Goal: Transaction & Acquisition: Purchase product/service

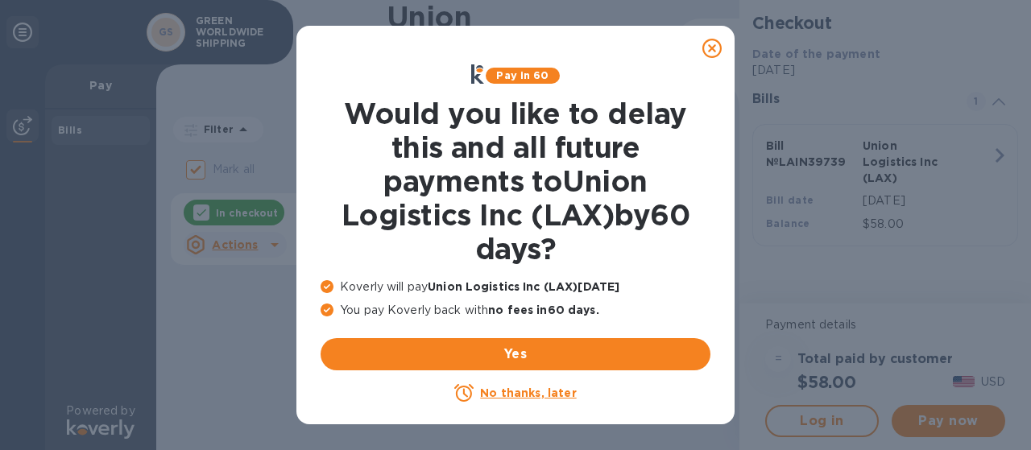
click at [509, 394] on u "No thanks, later" at bounding box center [528, 392] width 96 height 13
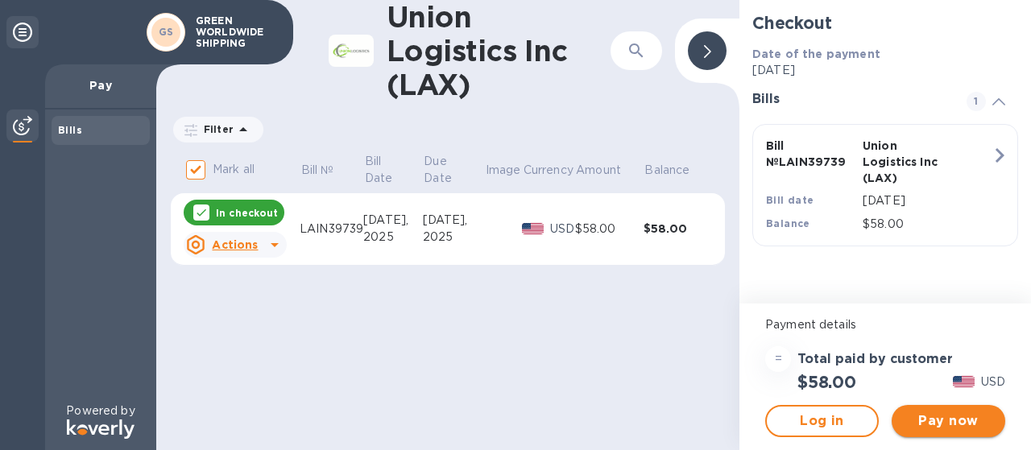
click at [922, 418] on span "Pay now" at bounding box center [948, 420] width 88 height 19
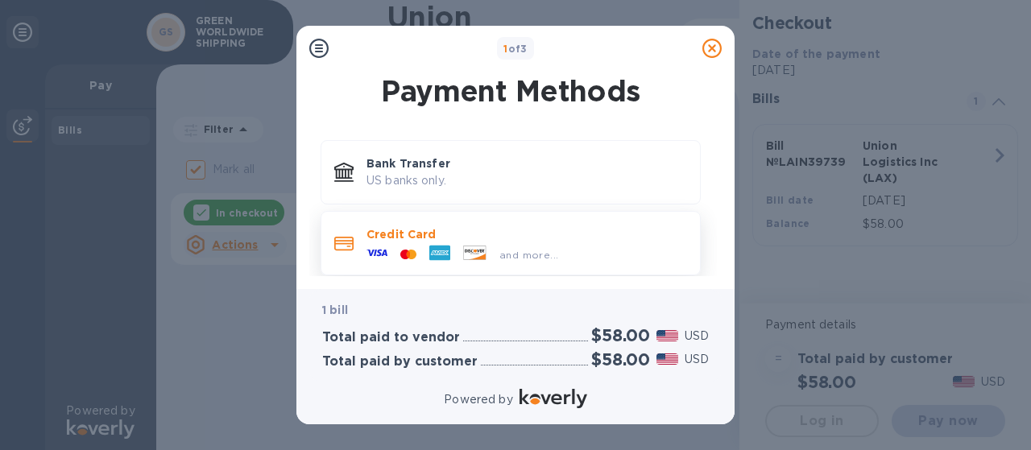
click at [485, 242] on div "and more..." at bounding box center [462, 254] width 204 height 24
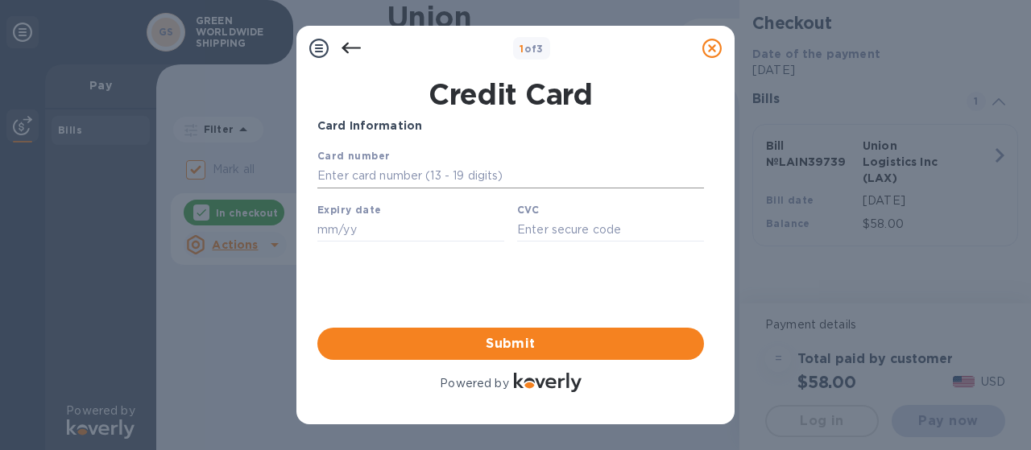
click at [414, 186] on input "text" at bounding box center [510, 176] width 386 height 24
click at [402, 174] on input "text" at bounding box center [510, 176] width 386 height 24
click at [345, 177] on input "text" at bounding box center [510, 176] width 386 height 24
type input "[CREDIT_CARD_NUMBER]"
click at [361, 233] on input "text" at bounding box center [410, 229] width 187 height 24
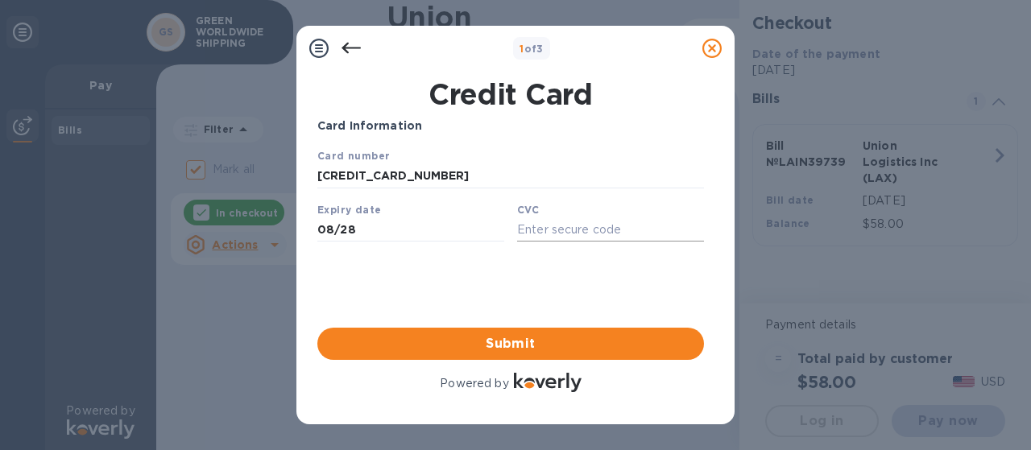
type input "08/28"
click at [565, 239] on input "text" at bounding box center [610, 229] width 187 height 24
type input "189"
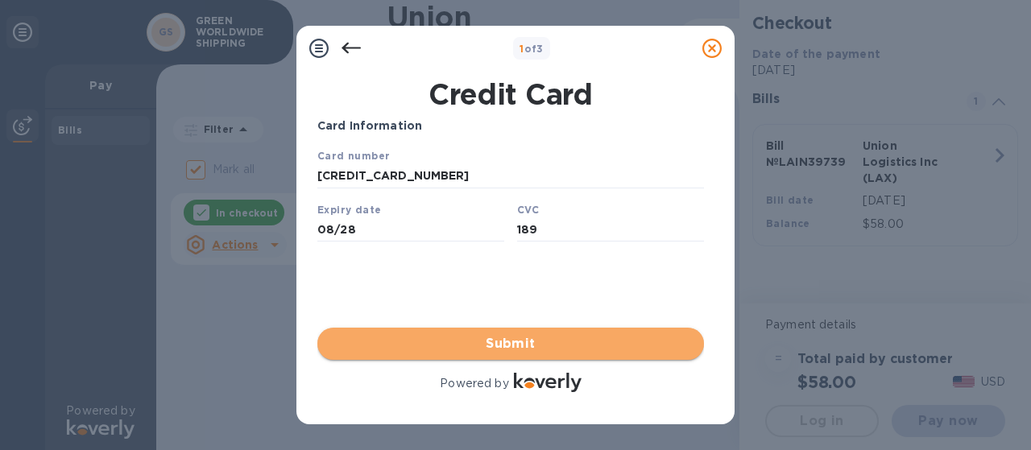
click at [556, 345] on span "Submit" at bounding box center [510, 343] width 361 height 19
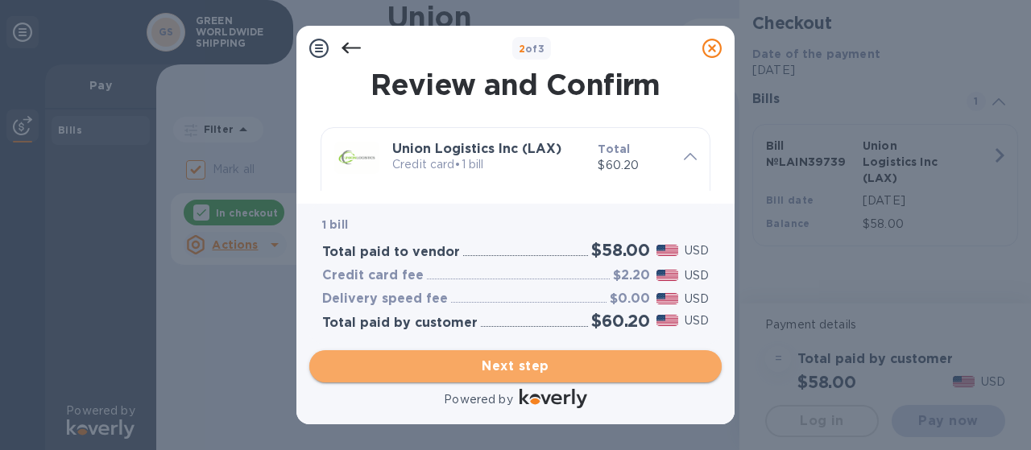
click at [514, 362] on span "Next step" at bounding box center [515, 366] width 386 height 19
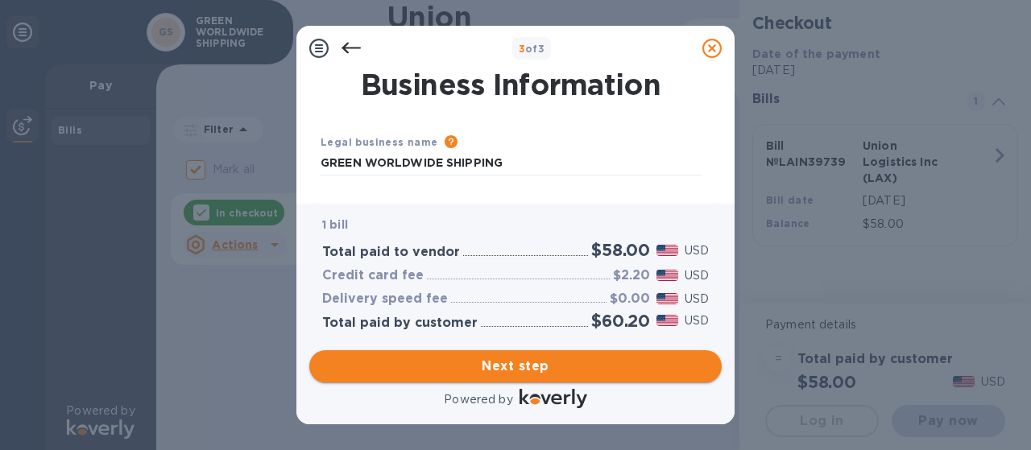
click at [536, 367] on span "Next step" at bounding box center [515, 366] width 386 height 19
click at [317, 44] on icon at bounding box center [318, 48] width 19 height 19
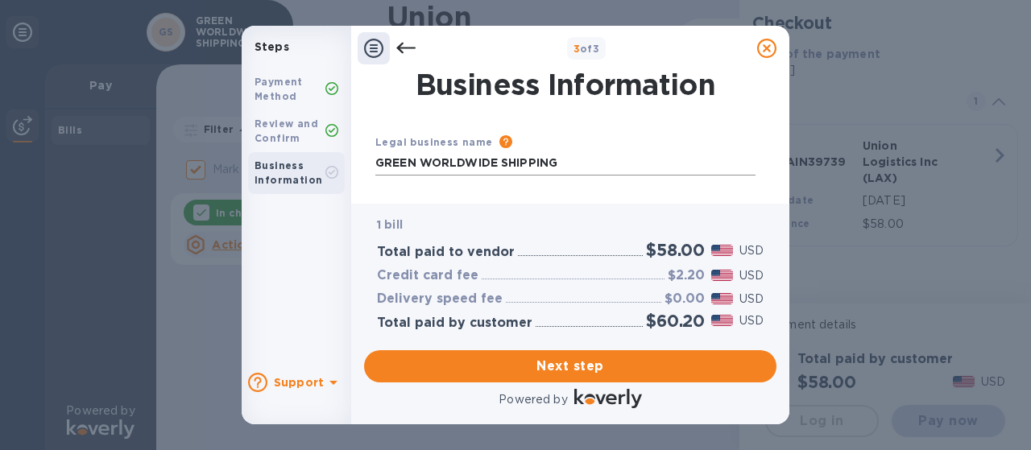
click at [484, 166] on input "GREEN WORLDWIDE SHIPPING" at bounding box center [565, 163] width 380 height 24
click at [587, 161] on input "GREEN WORLDWIDE SHIPPING" at bounding box center [565, 163] width 380 height 24
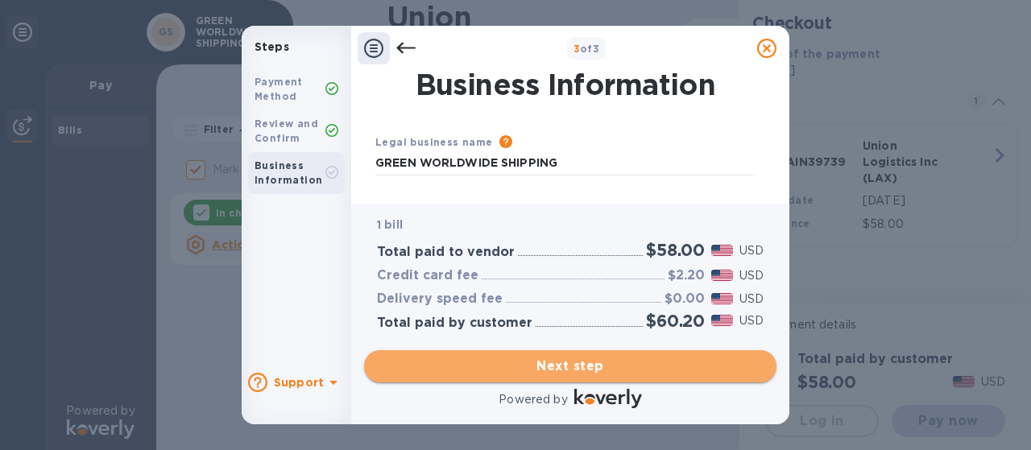
click at [593, 362] on span "Next step" at bounding box center [570, 366] width 386 height 19
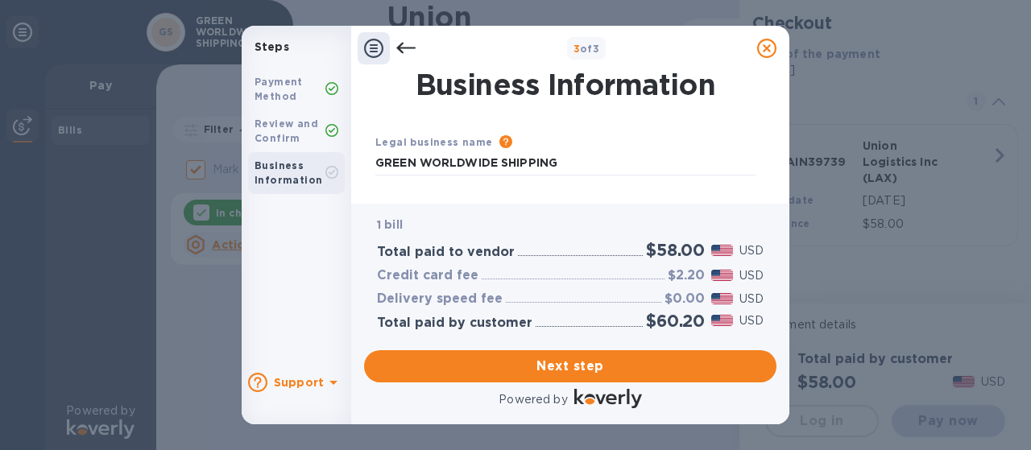
click at [647, 49] on div "3 of 3" at bounding box center [586, 48] width 328 height 23
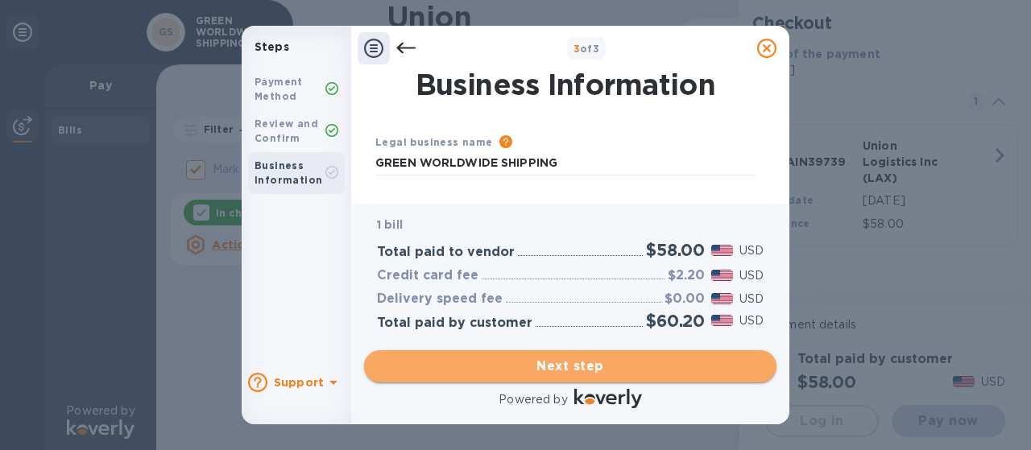
click at [483, 371] on span "Next step" at bounding box center [570, 366] width 386 height 19
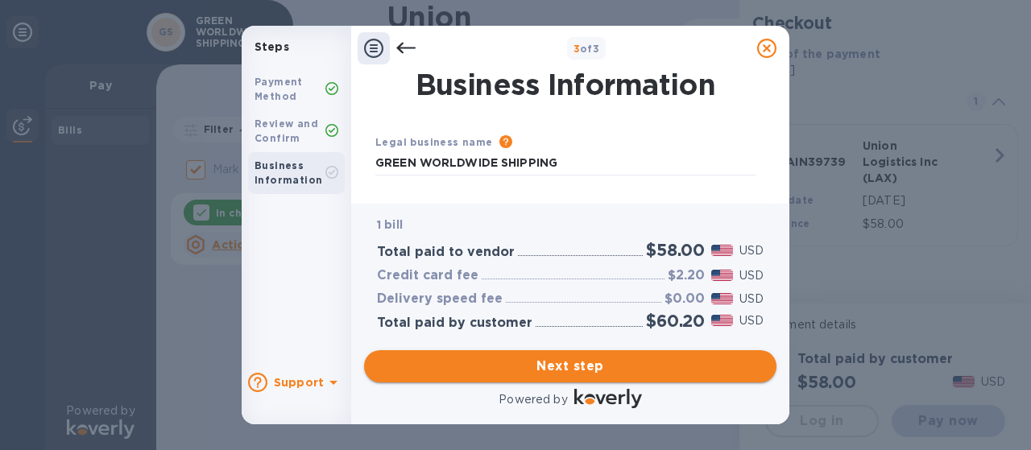
click at [515, 370] on span "Next step" at bounding box center [570, 366] width 386 height 19
click at [612, 362] on span "Next step" at bounding box center [570, 366] width 386 height 19
click at [275, 173] on div "Business Information" at bounding box center [289, 173] width 71 height 29
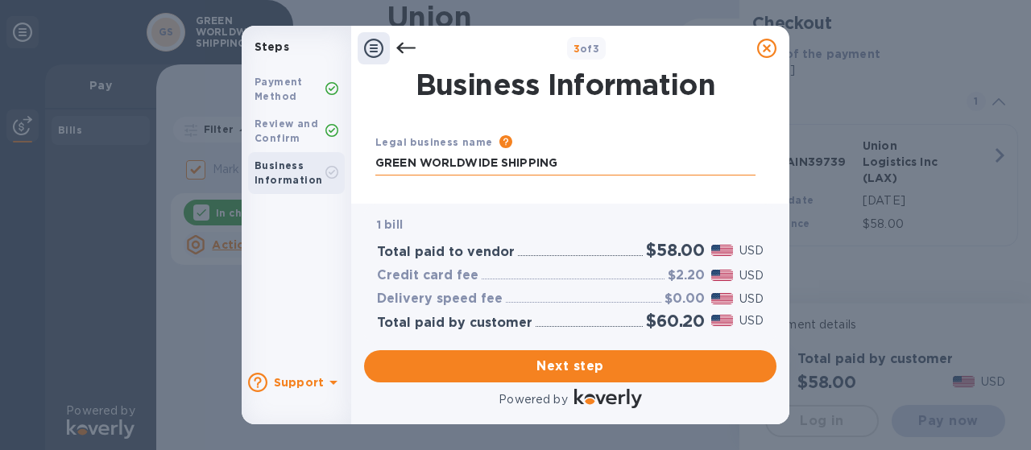
click at [596, 159] on input "GREEN WORLDWIDE SHIPPING" at bounding box center [565, 163] width 380 height 24
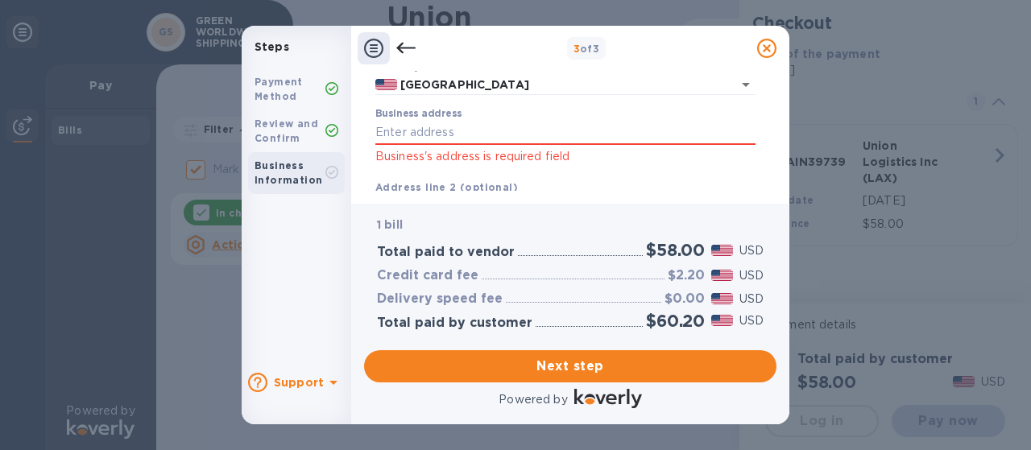
scroll to position [161, 0]
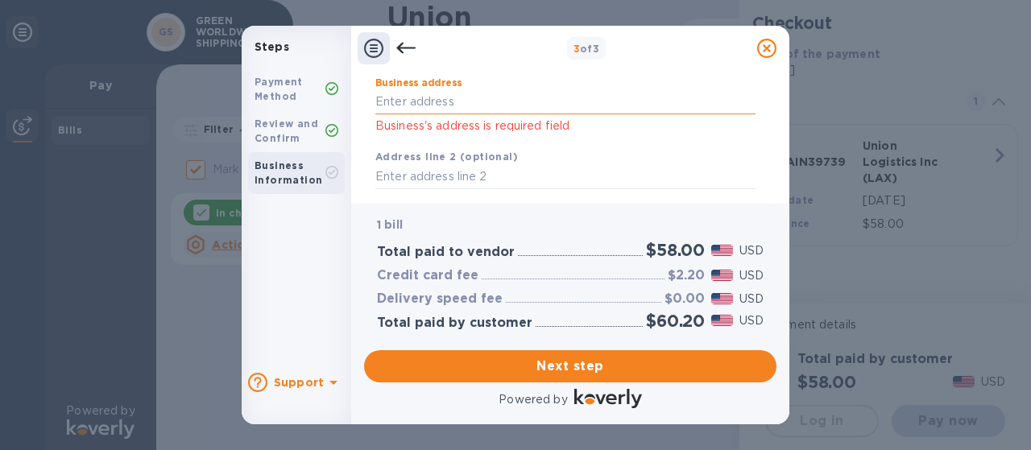
click at [481, 110] on input "Business address" at bounding box center [565, 102] width 380 height 24
click at [409, 105] on input "Business address" at bounding box center [565, 102] width 380 height 24
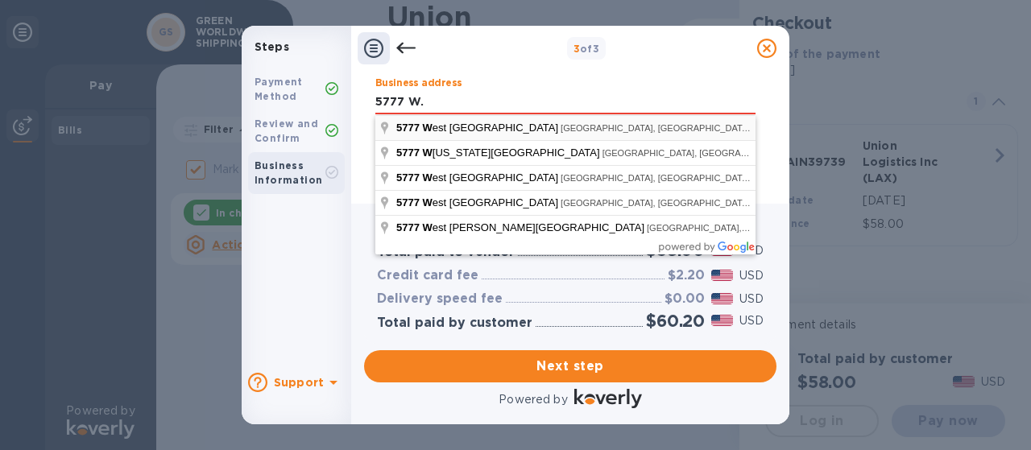
type input "[STREET_ADDRESS]"
type input "[GEOGRAPHIC_DATA]"
type input "CA"
type input "90045"
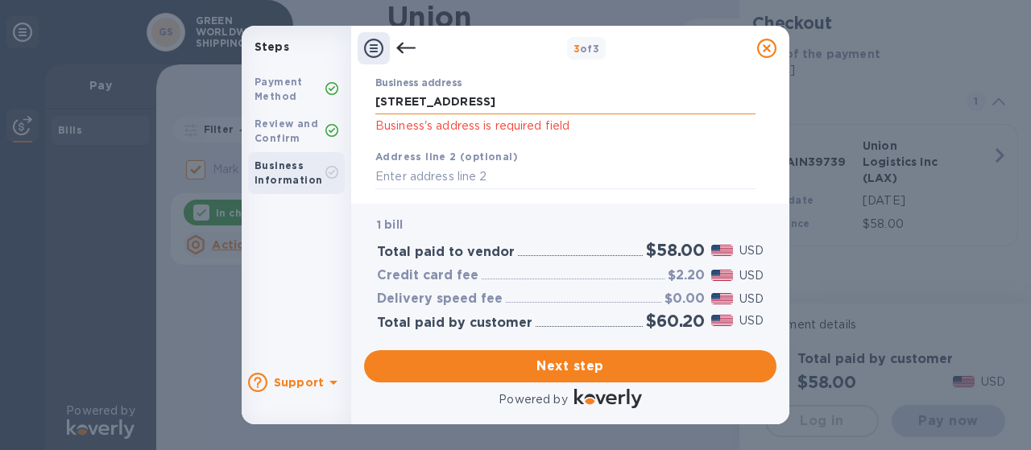
click at [601, 109] on input "[STREET_ADDRESS]" at bounding box center [565, 102] width 380 height 24
click at [584, 104] on input "[STREET_ADDRESS]" at bounding box center [565, 102] width 380 height 24
type input "[STREET_ADDRESS]"
click at [543, 157] on div "Address line 2 (optional)" at bounding box center [565, 169] width 393 height 54
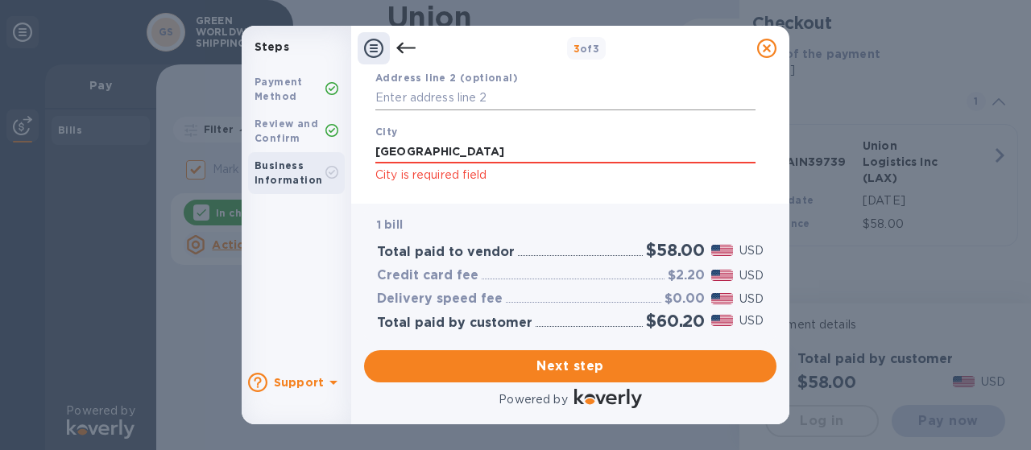
click at [444, 93] on input "text" at bounding box center [565, 98] width 380 height 24
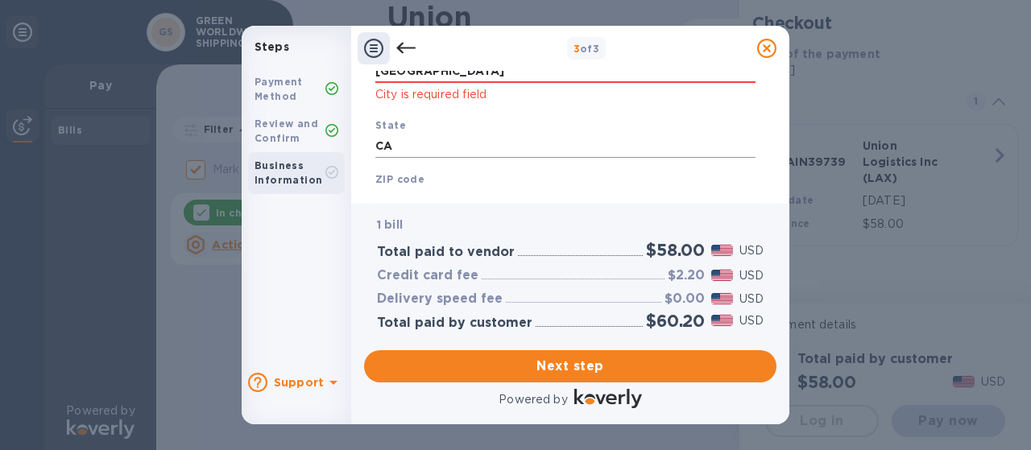
scroll to position [401, 0]
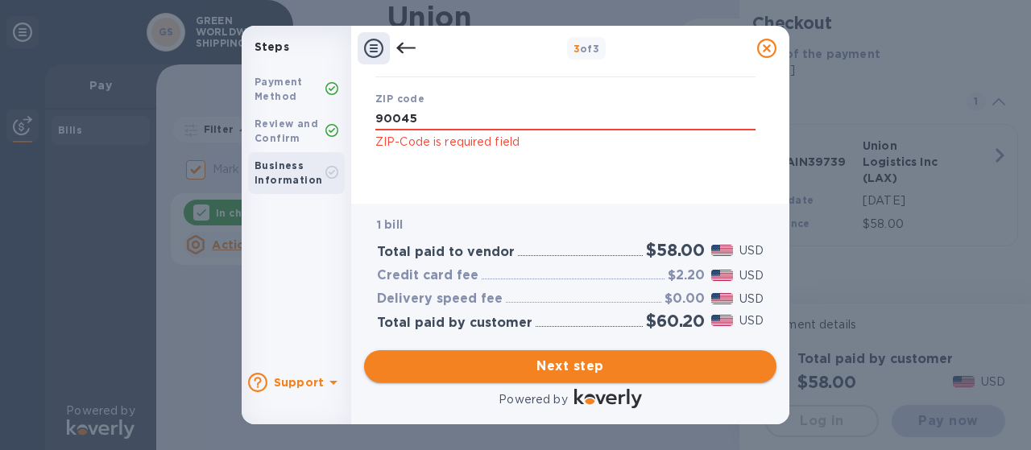
type input "suite 1285"
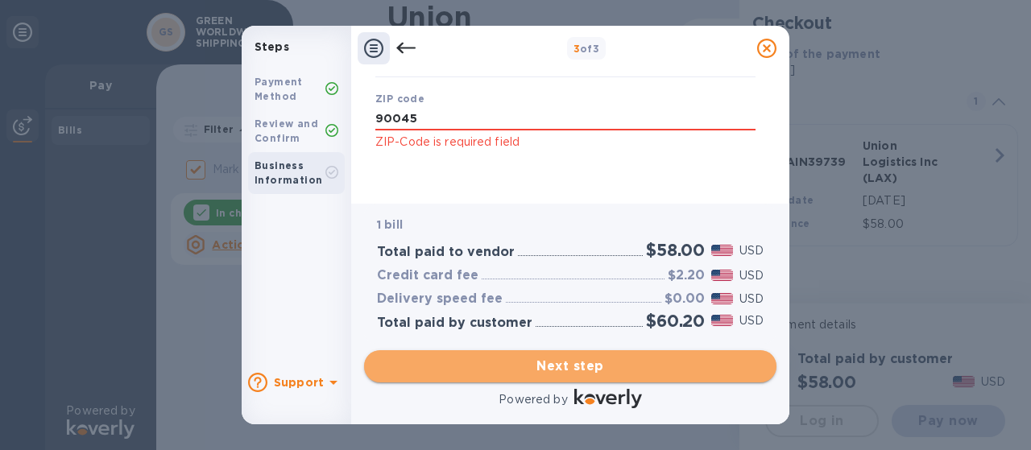
click at [551, 362] on span "Next step" at bounding box center [570, 366] width 386 height 19
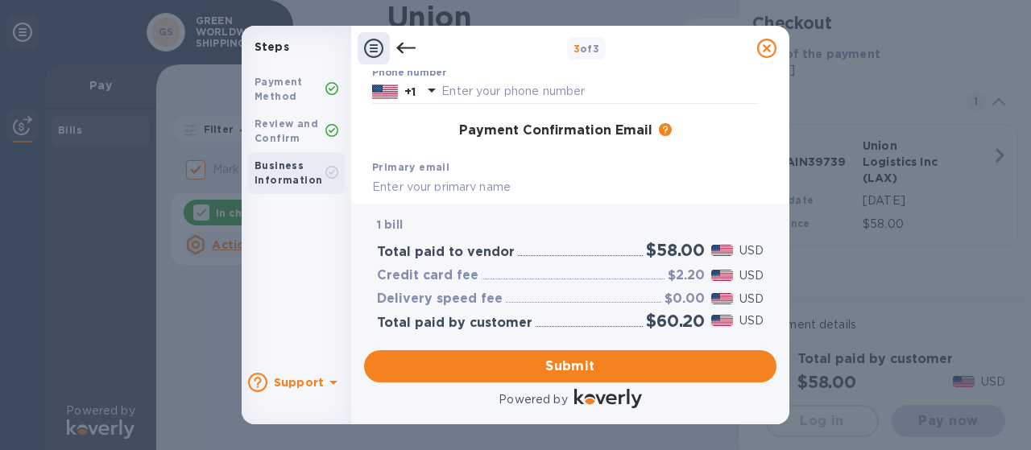
scroll to position [295, 0]
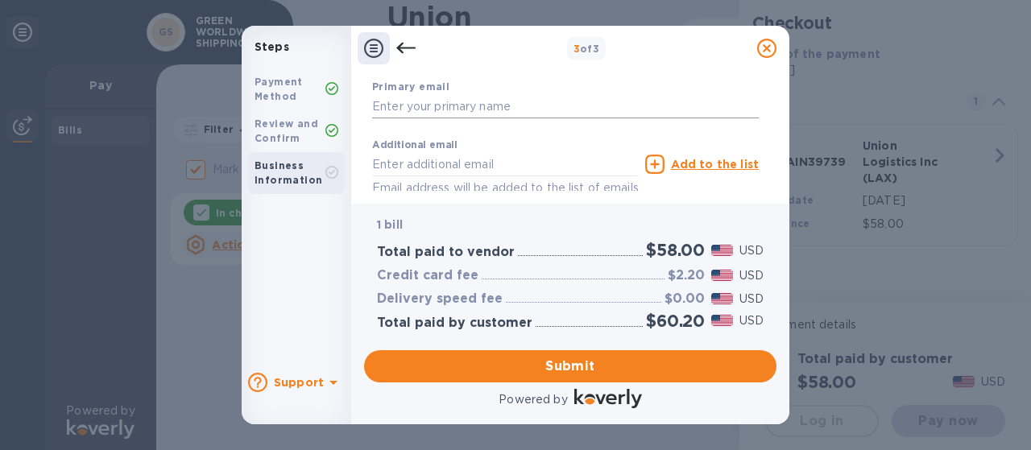
click at [456, 110] on input "text" at bounding box center [565, 107] width 386 height 24
click at [576, 110] on input "salvador.[PERSON_NAME]@greenworldwide" at bounding box center [565, 107] width 386 height 24
type input "[EMAIL_ADDRESS][PERSON_NAME][DOMAIN_NAME]"
click at [514, 161] on input "text" at bounding box center [505, 164] width 266 height 24
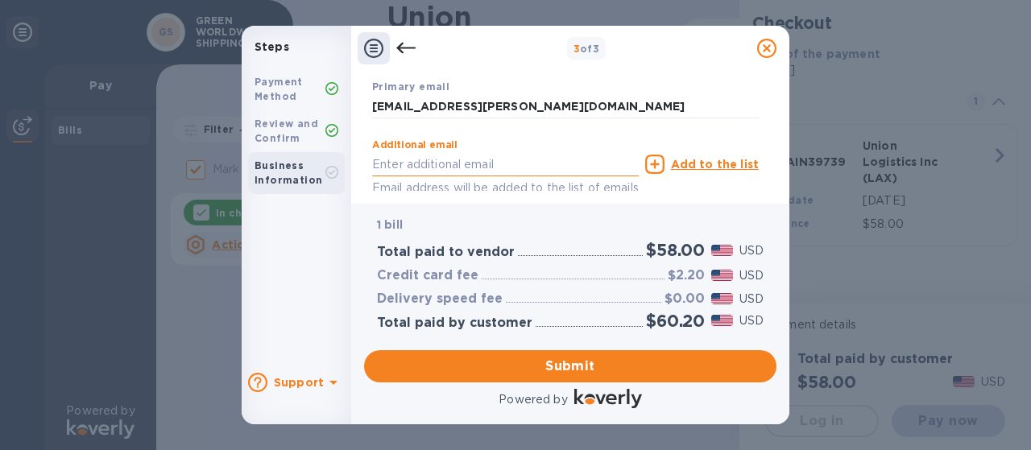
type input "[EMAIL_ADDRESS][PERSON_NAME][DOMAIN_NAME]"
type input "Salvador"
type input "[PERSON_NAME]"
type input "3107061118"
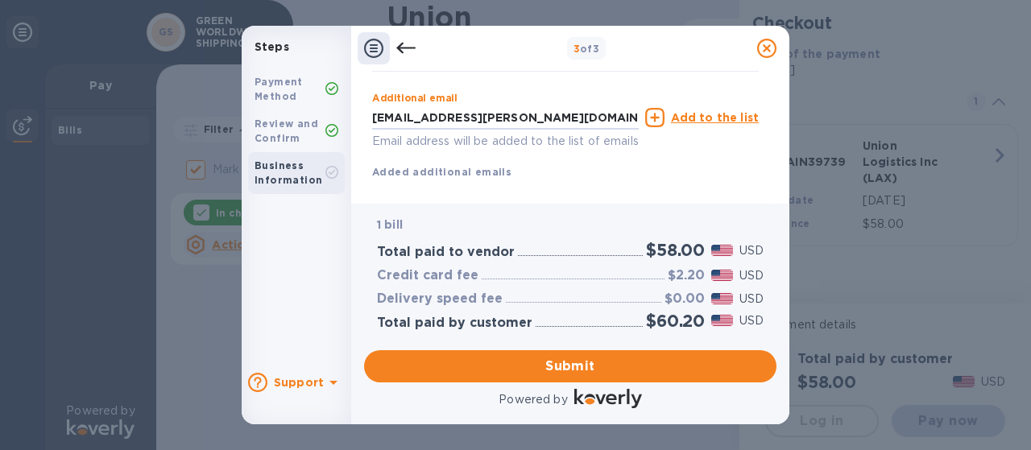
scroll to position [375, 0]
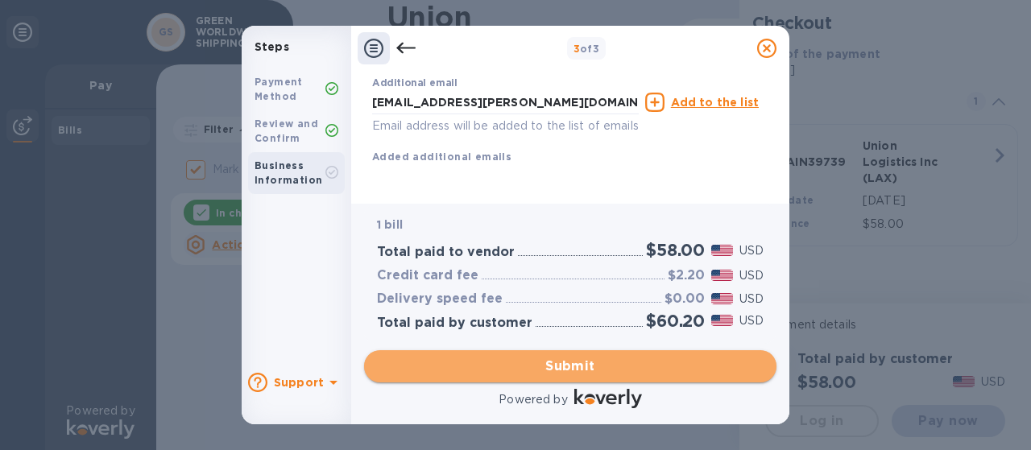
click at [572, 359] on span "Submit" at bounding box center [570, 366] width 386 height 19
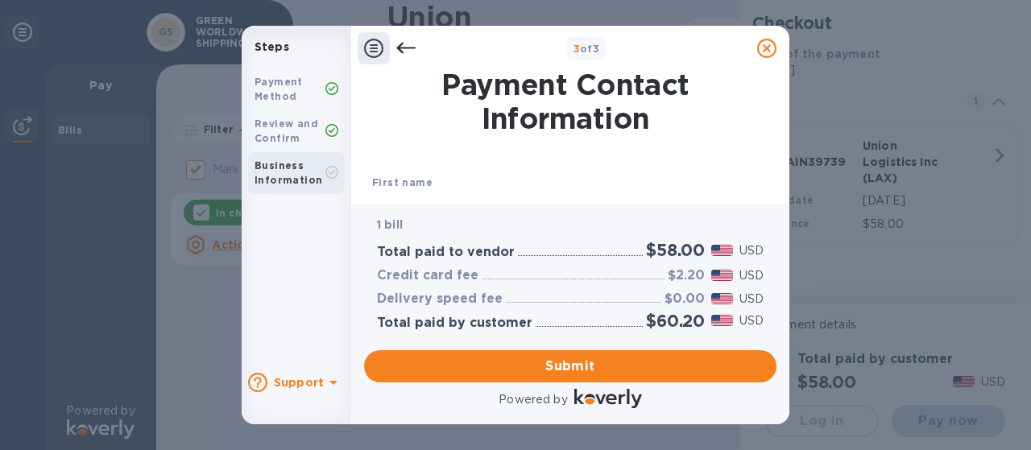
scroll to position [81, 0]
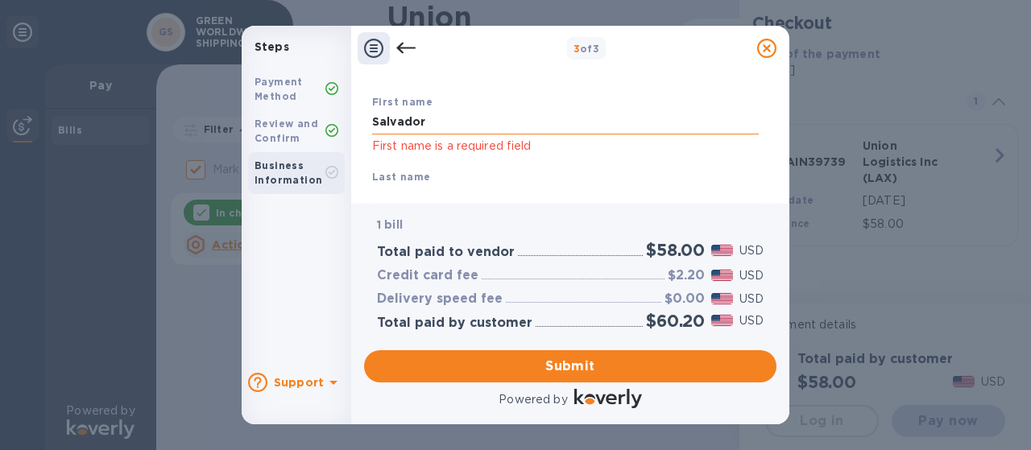
click at [450, 126] on input "Salvador" at bounding box center [565, 122] width 386 height 24
drag, startPoint x: 447, startPoint y: 121, endPoint x: 347, endPoint y: 117, distance: 99.9
click at [347, 117] on div "Steps Payment Method Review and Confirm Business Information Support 3 of 3 Pay…" at bounding box center [515, 225] width 547 height 399
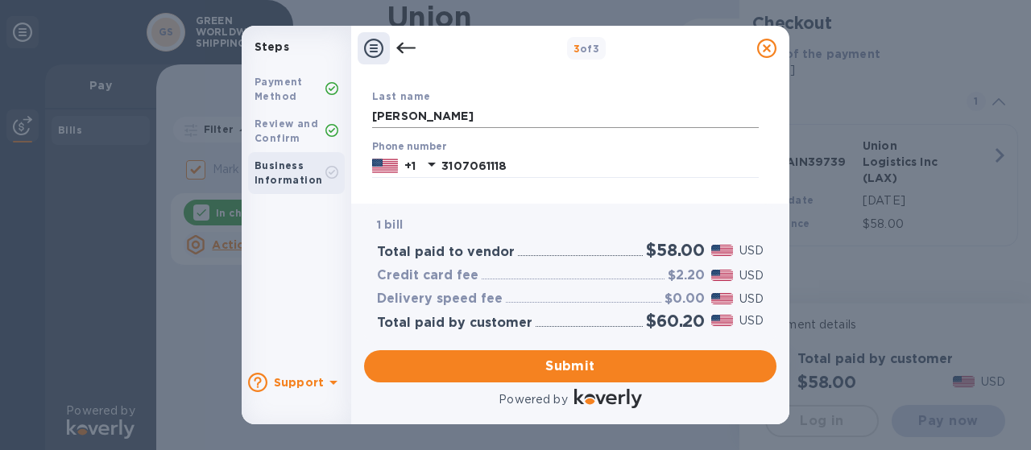
type input "[PERSON_NAME]"
drag, startPoint x: 417, startPoint y: 117, endPoint x: 347, endPoint y: 101, distance: 71.9
click at [347, 101] on div "Steps Payment Method Review and Confirm Business Information Support 3 of 3 Pay…" at bounding box center [515, 225] width 547 height 399
type input "[PERSON_NAME]"
click at [518, 168] on input "3107061118" at bounding box center [599, 166] width 317 height 24
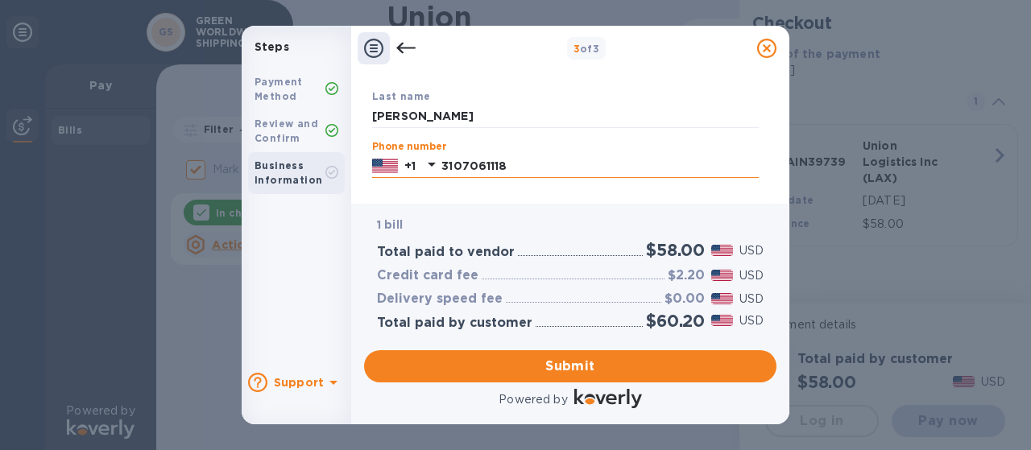
drag, startPoint x: 519, startPoint y: 167, endPoint x: 440, endPoint y: 161, distance: 80.0
click at [440, 161] on div "[PHONE_NUMBER]" at bounding box center [565, 166] width 386 height 24
type input "9"
type input "3109881550"
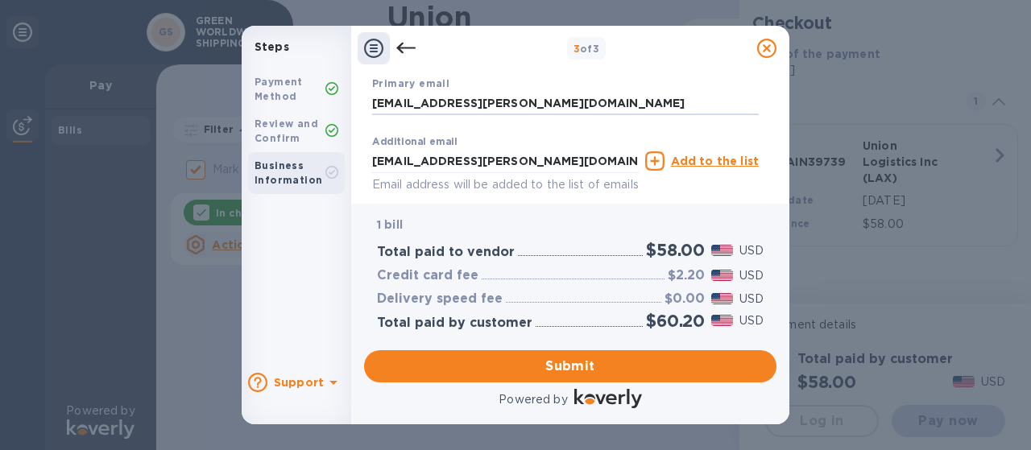
scroll to position [396, 0]
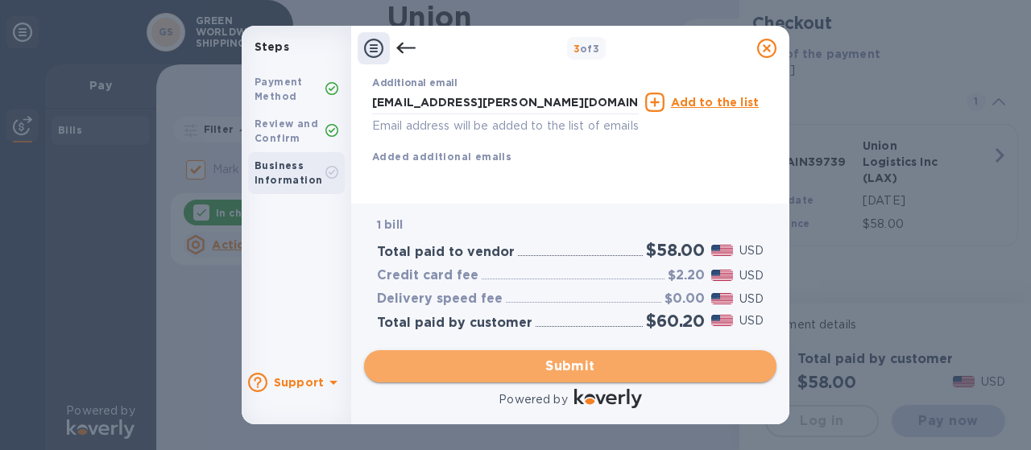
click at [584, 361] on span "Submit" at bounding box center [570, 366] width 386 height 19
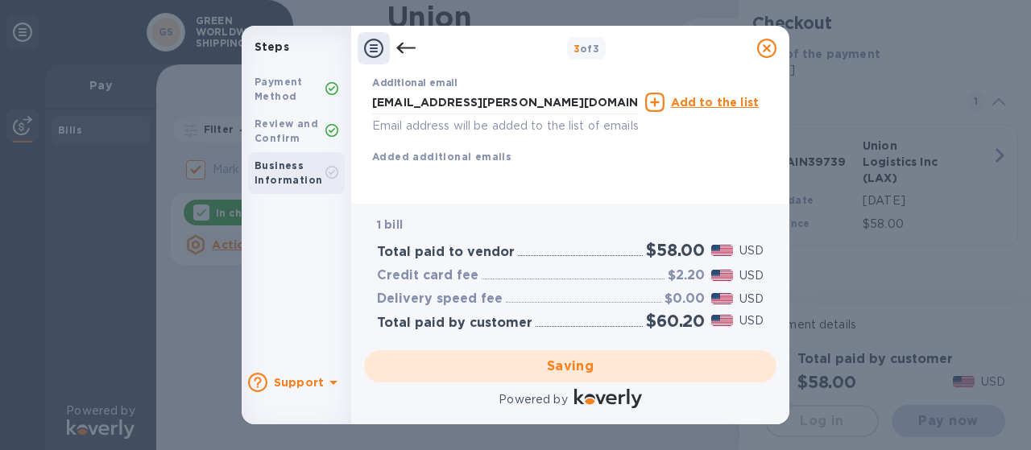
checkbox input "false"
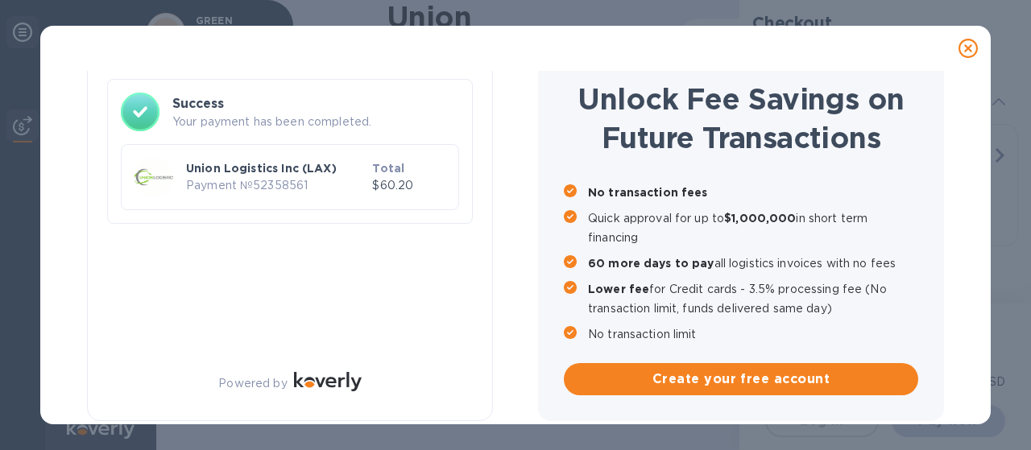
scroll to position [93, 0]
